Goal: Task Accomplishment & Management: Use online tool/utility

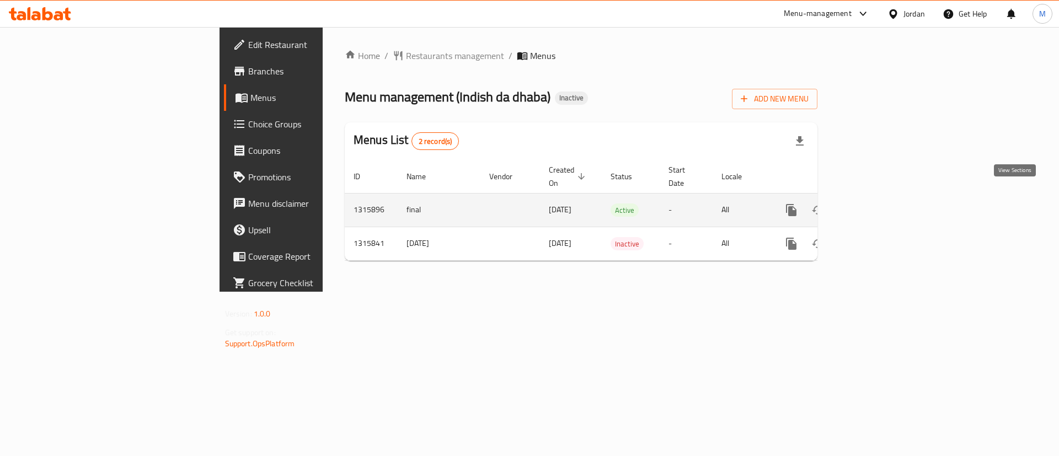
click at [877, 204] on icon "enhanced table" at bounding box center [870, 210] width 13 height 13
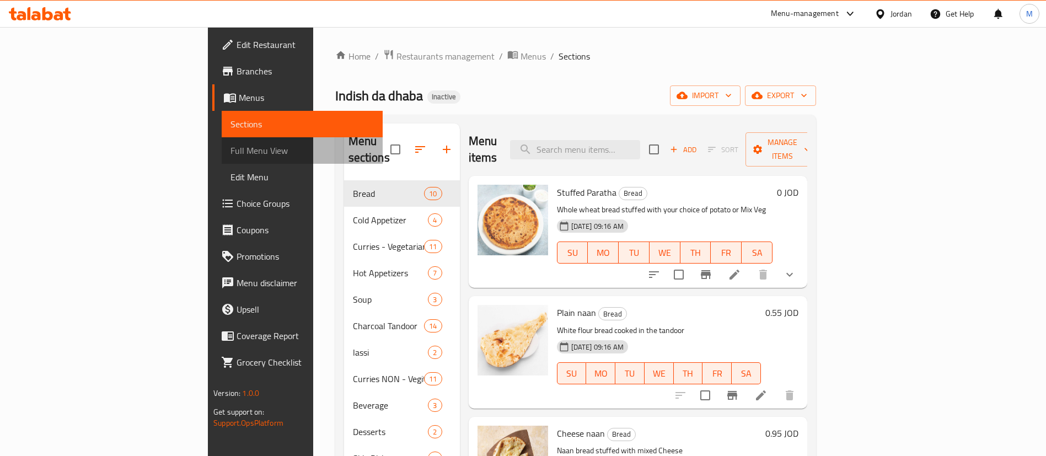
click at [231, 145] on span "Full Menu View" at bounding box center [302, 150] width 143 height 13
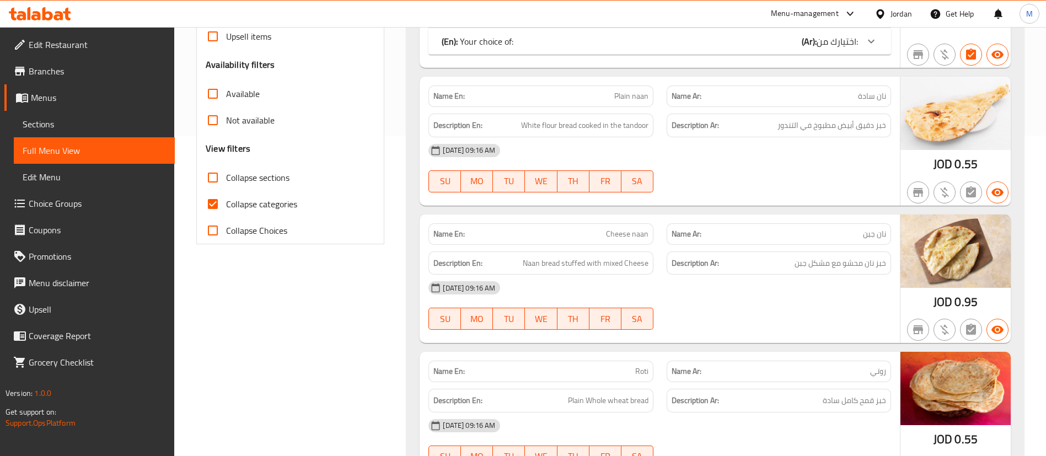
scroll to position [304, 0]
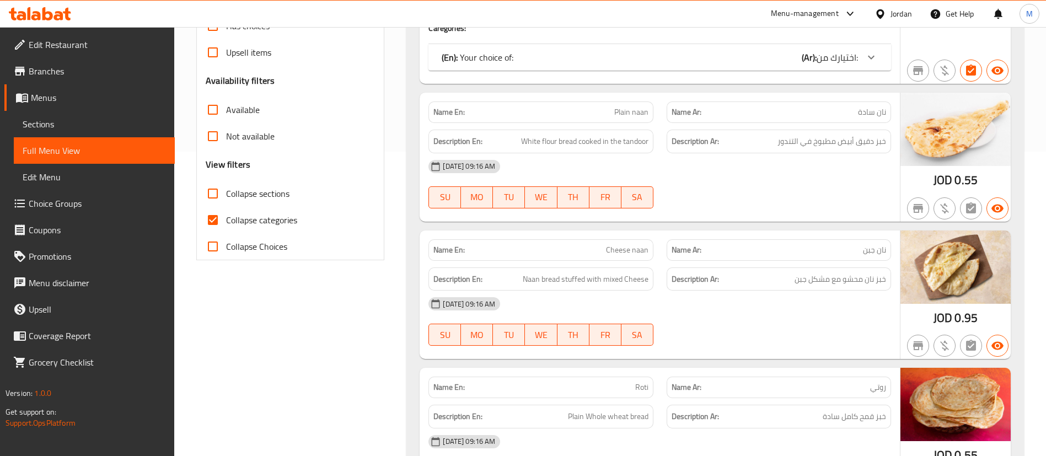
click at [229, 221] on span "Collapse categories" at bounding box center [261, 219] width 71 height 13
click at [226, 221] on input "Collapse categories" at bounding box center [213, 220] width 26 height 26
checkbox input "false"
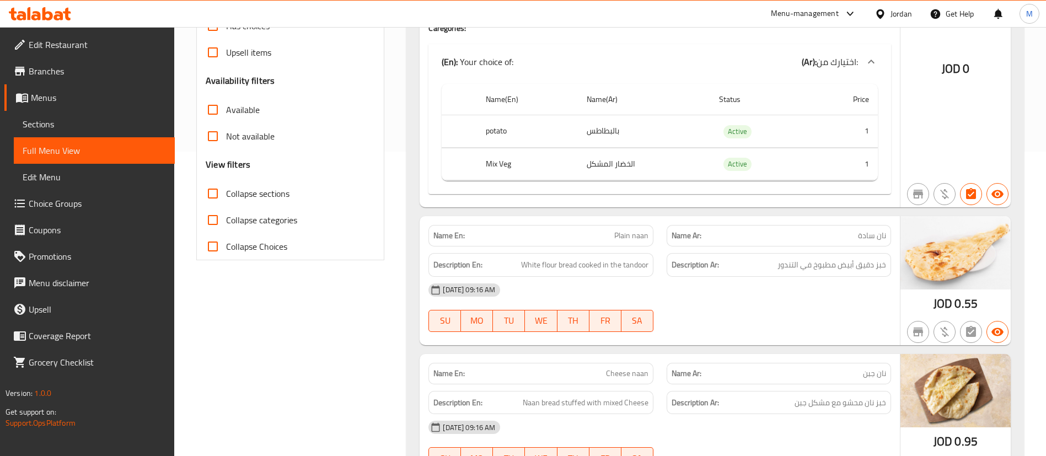
click at [250, 189] on span "Collapse sections" at bounding box center [257, 193] width 63 height 13
click at [226, 189] on input "Collapse sections" at bounding box center [213, 193] width 26 height 26
checkbox input "true"
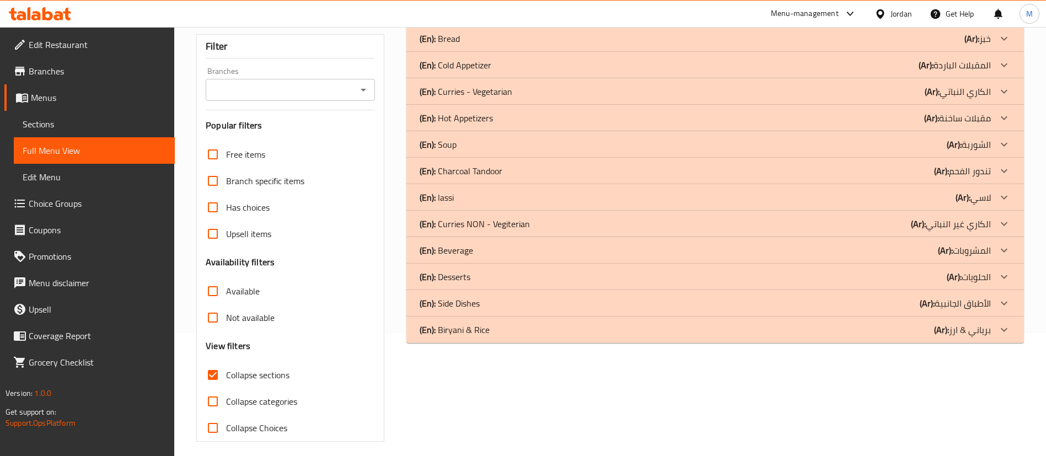
scroll to position [0, 0]
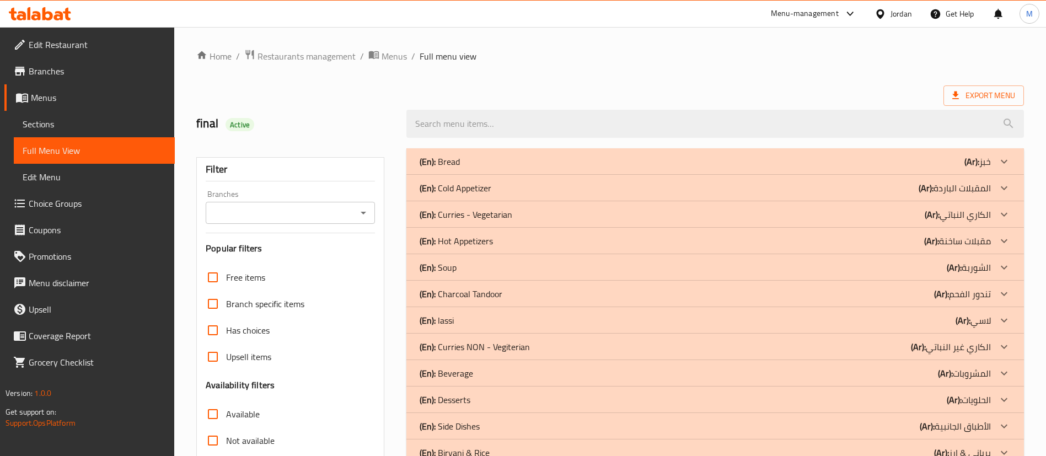
click at [570, 154] on div "(En): Bread (Ar): خبز" at bounding box center [715, 161] width 618 height 26
